Goal: Check status: Check status

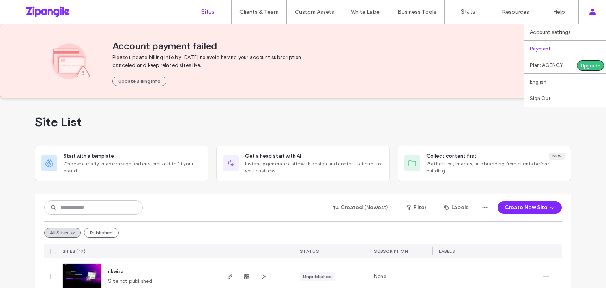
click at [542, 46] on label "Payment" at bounding box center [540, 49] width 21 height 6
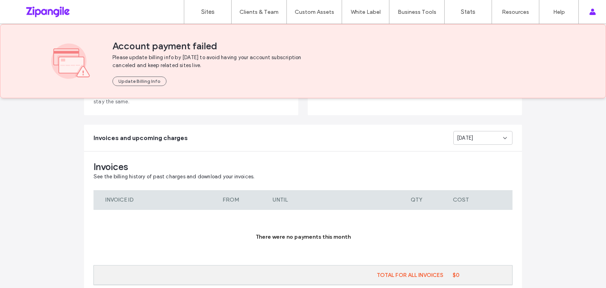
scroll to position [84, 0]
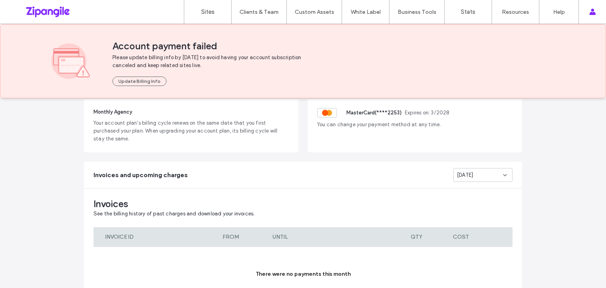
click at [479, 172] on div "[DATE]" at bounding box center [480, 175] width 46 height 8
click at [470, 187] on span "[DATE]" at bounding box center [462, 189] width 16 height 8
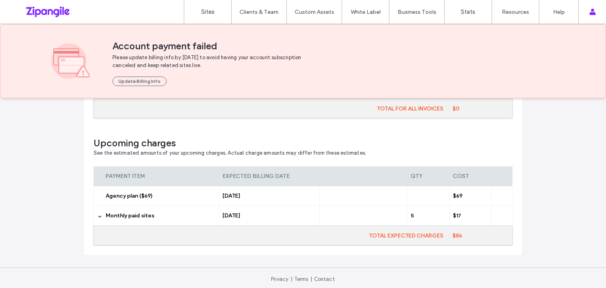
scroll to position [290, 0]
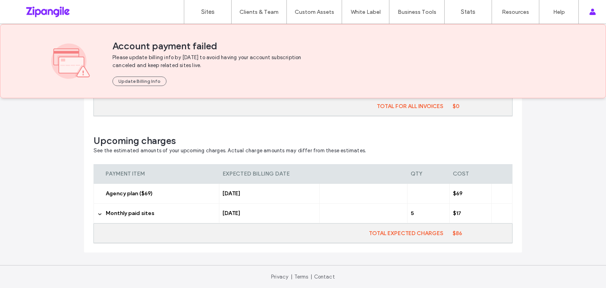
click at [147, 213] on span "Monthly paid sites" at bounding box center [130, 213] width 49 height 7
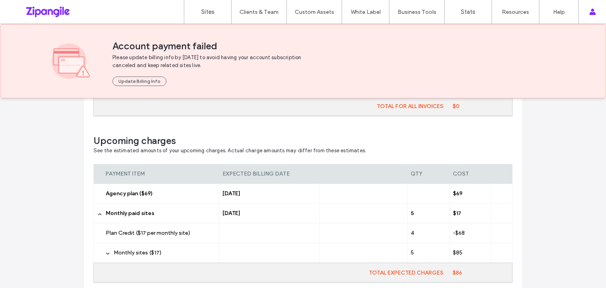
scroll to position [330, 0]
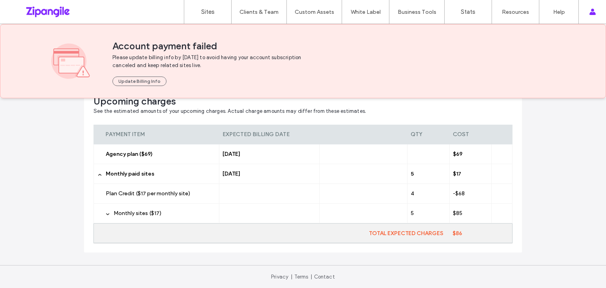
click at [137, 215] on span "Monthly sites ($17)" at bounding box center [138, 213] width 48 height 7
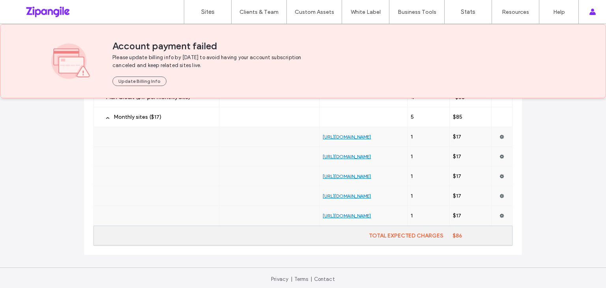
scroll to position [429, 0]
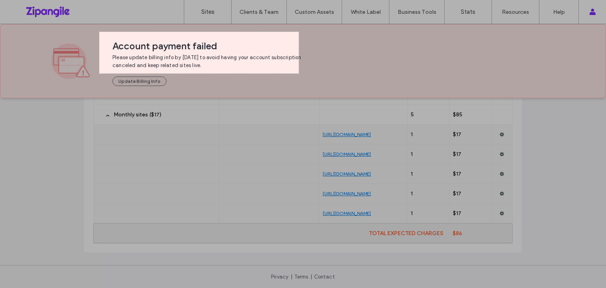
drag, startPoint x: 98, startPoint y: 32, endPoint x: 299, endPoint y: 73, distance: 205.1
click at [299, 73] on div "505 X 105" at bounding box center [303, 144] width 606 height 288
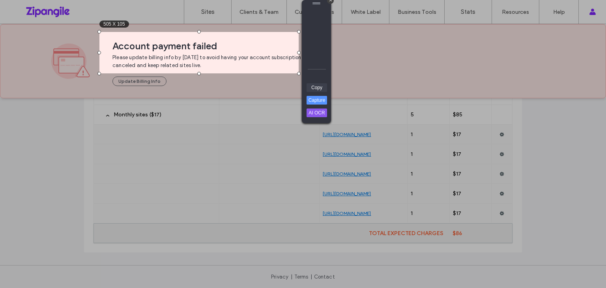
click at [318, 85] on link "Copy" at bounding box center [317, 87] width 21 height 9
